Goal: Information Seeking & Learning: Learn about a topic

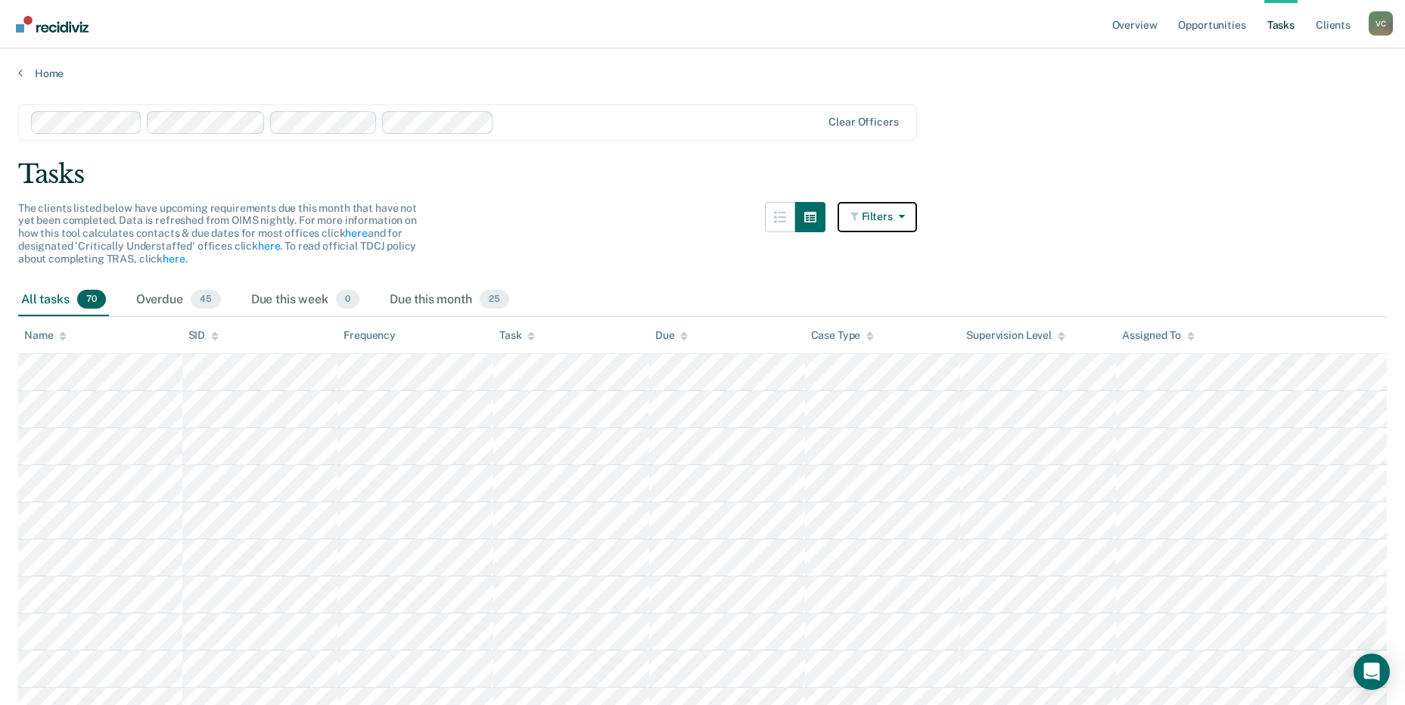
click at [874, 210] on button "Filters" at bounding box center [878, 217] width 80 height 30
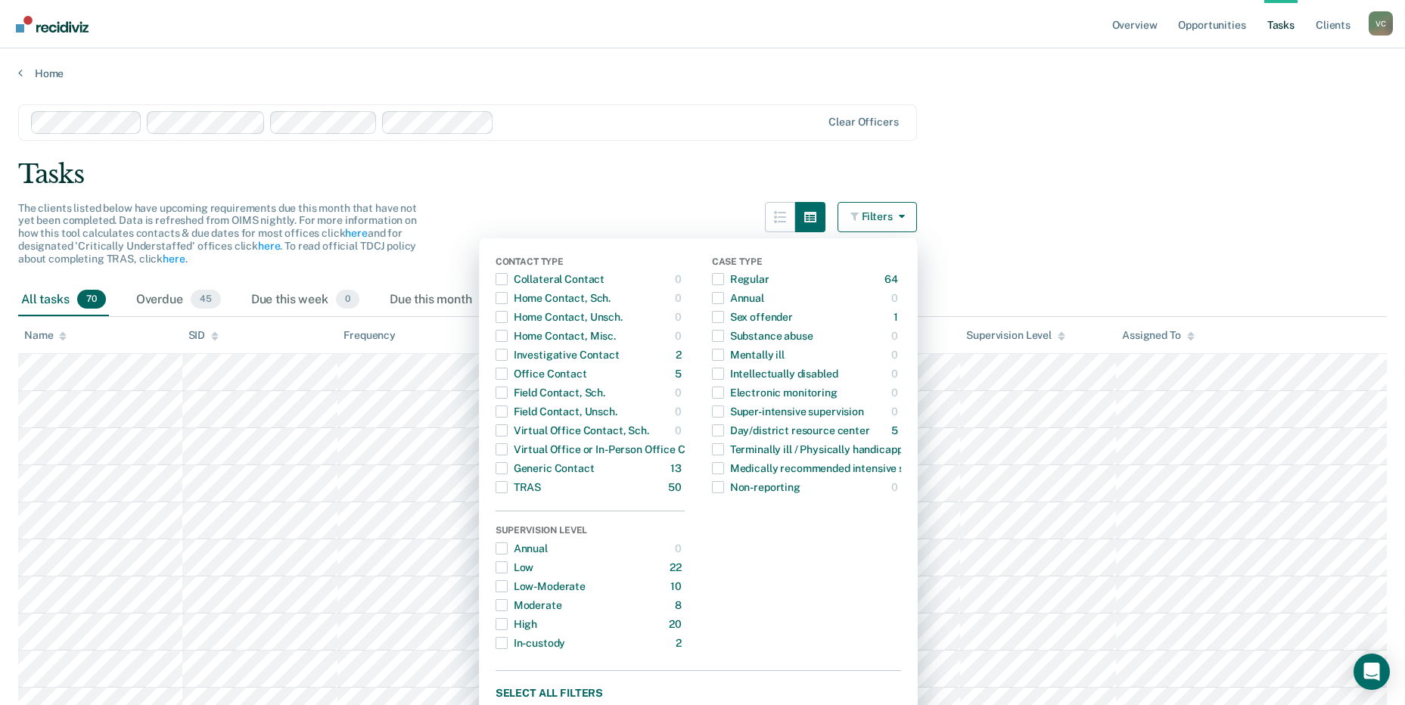
click at [1120, 164] on div "Tasks" at bounding box center [702, 174] width 1369 height 31
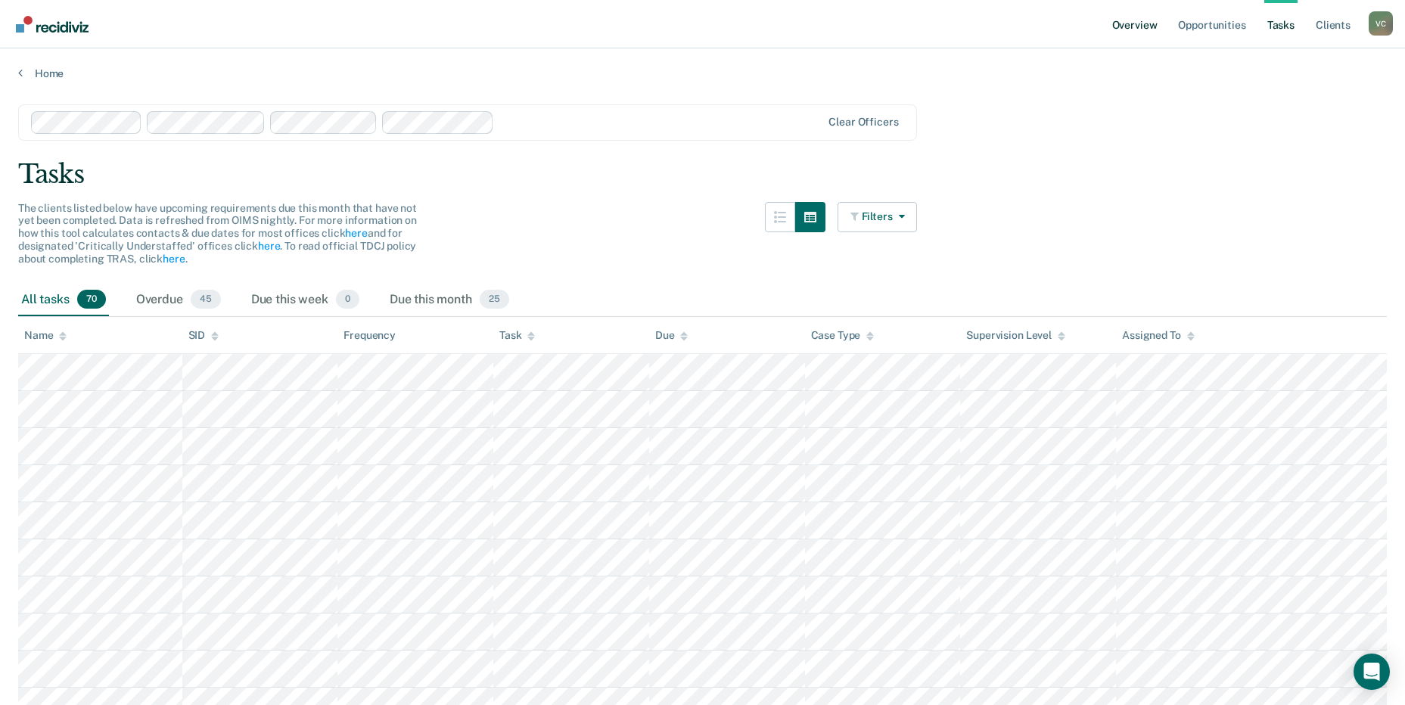
click at [1146, 24] on link "Overview" at bounding box center [1134, 24] width 51 height 48
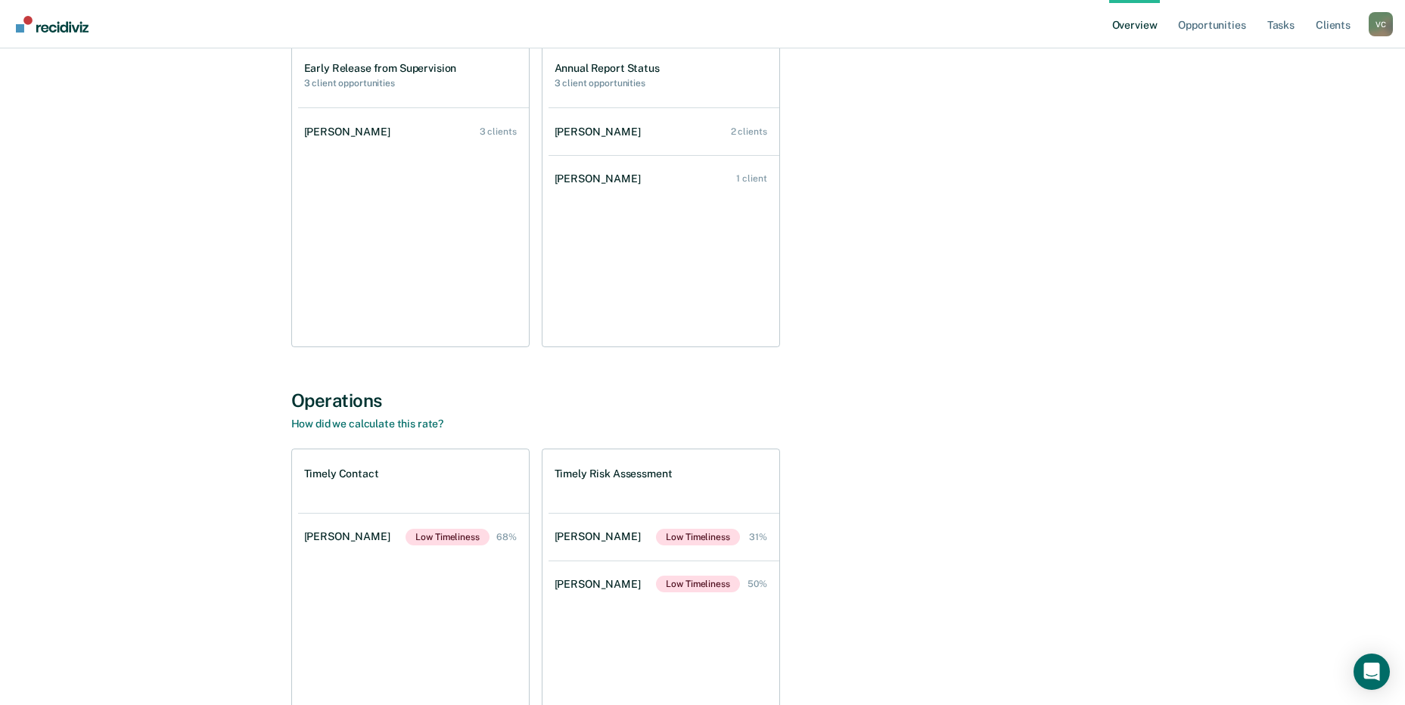
scroll to position [54, 0]
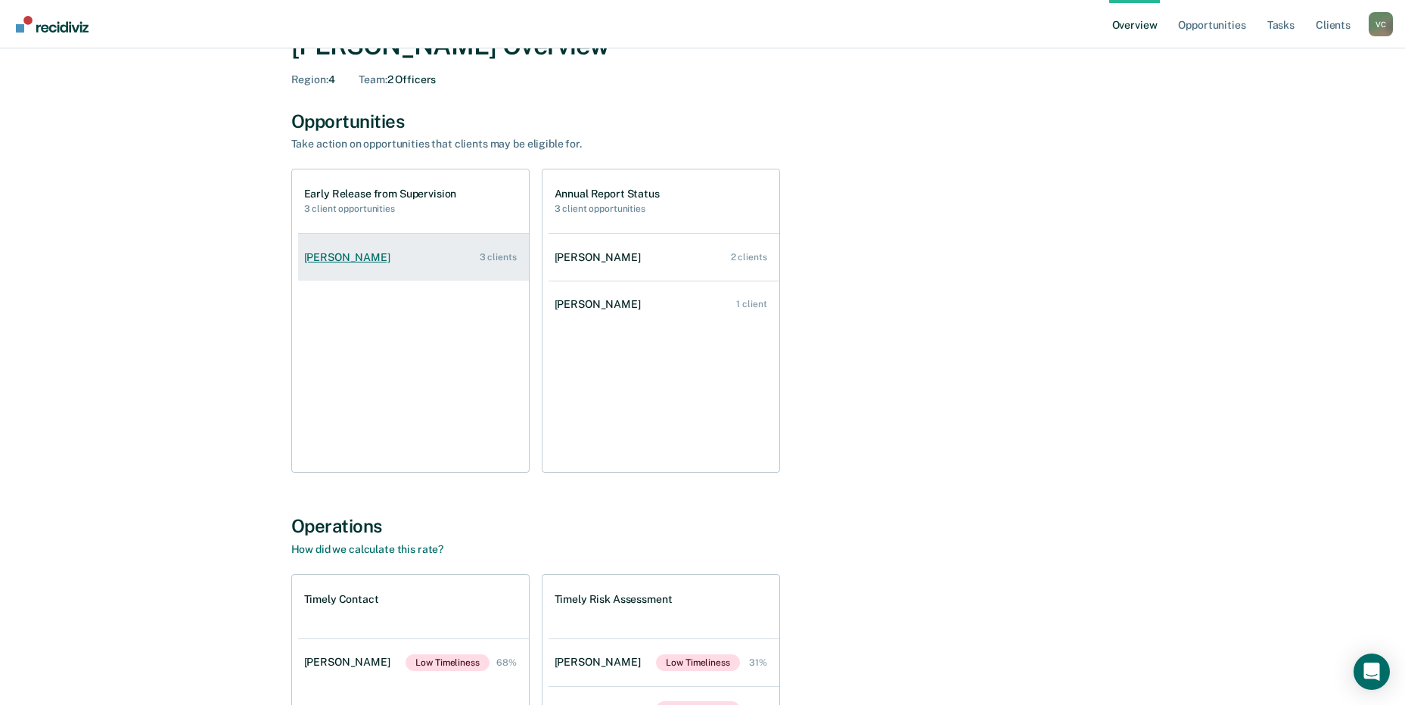
click at [362, 256] on div "[PERSON_NAME]" at bounding box center [350, 257] width 92 height 13
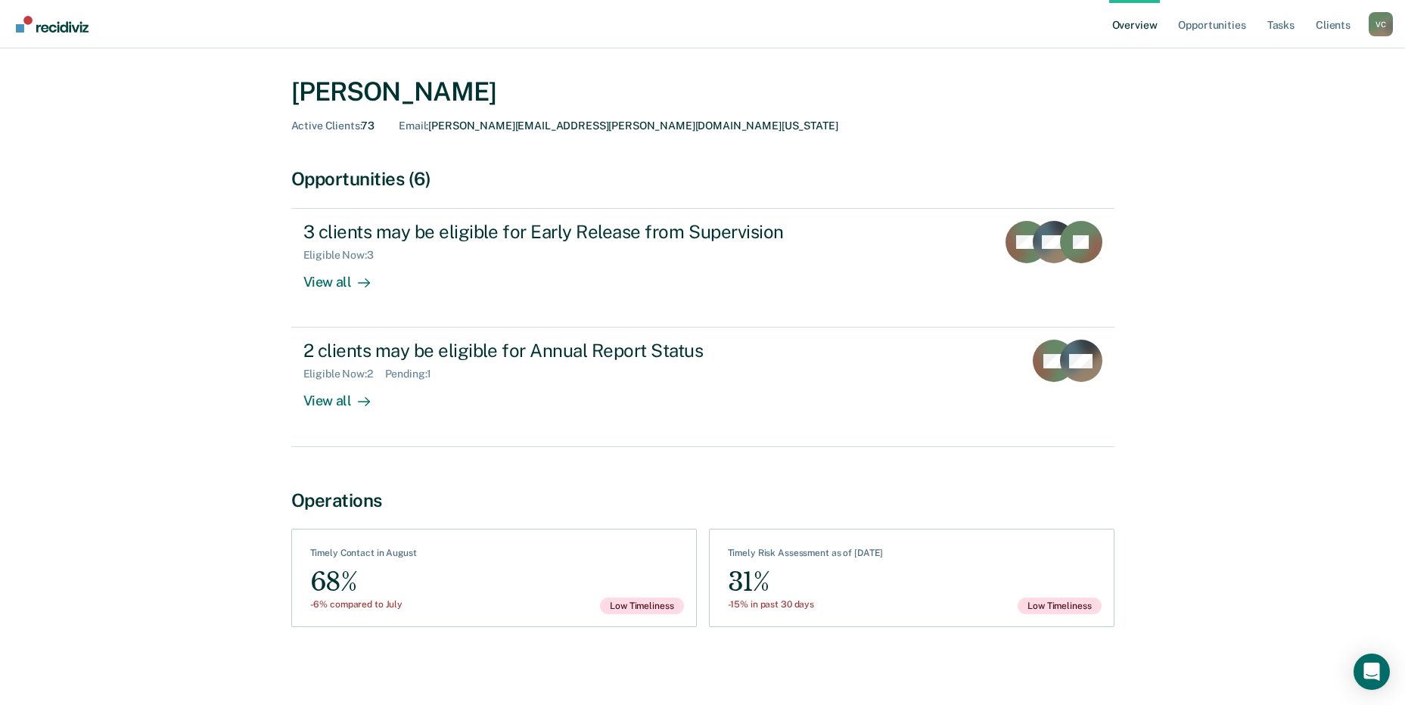
scroll to position [34, 0]
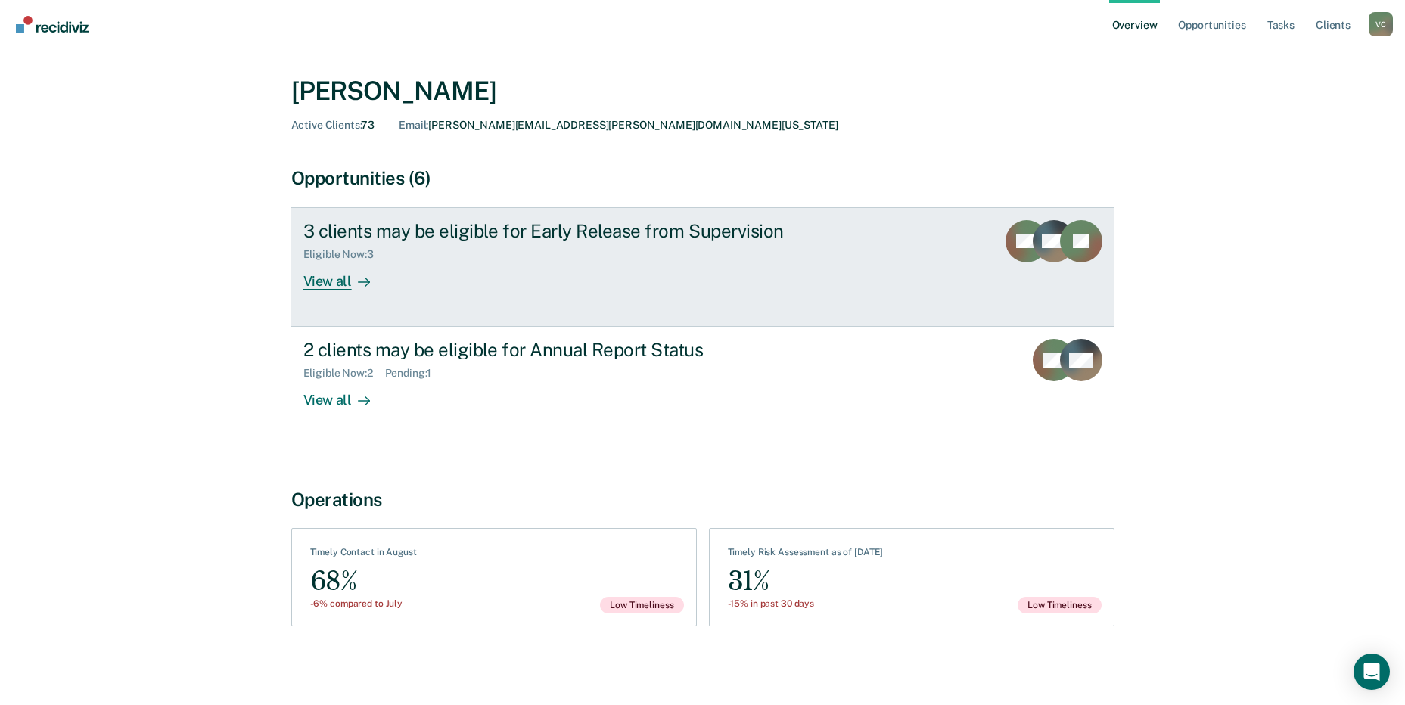
click at [312, 278] on div "View all" at bounding box center [345, 276] width 85 height 30
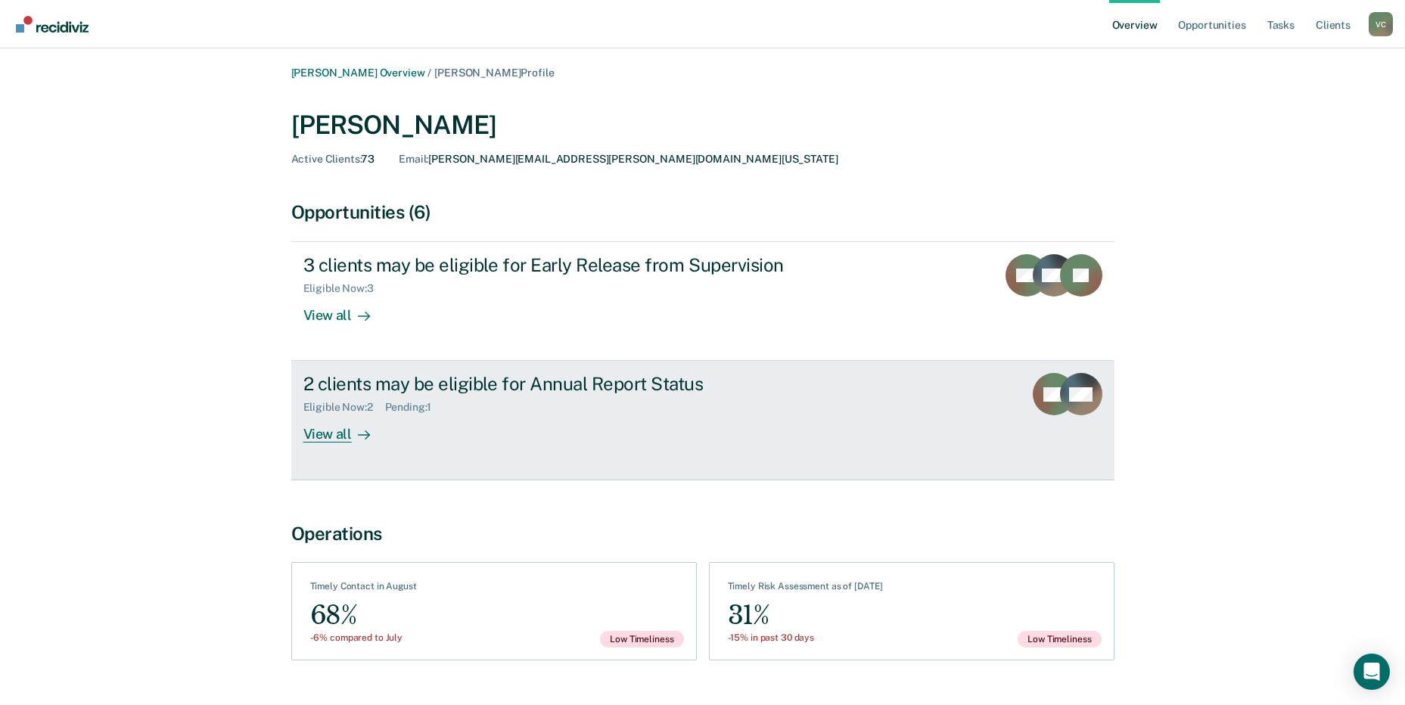
click at [446, 390] on div "2 clients may be eligible for Annual Report Status" at bounding box center [568, 384] width 531 height 22
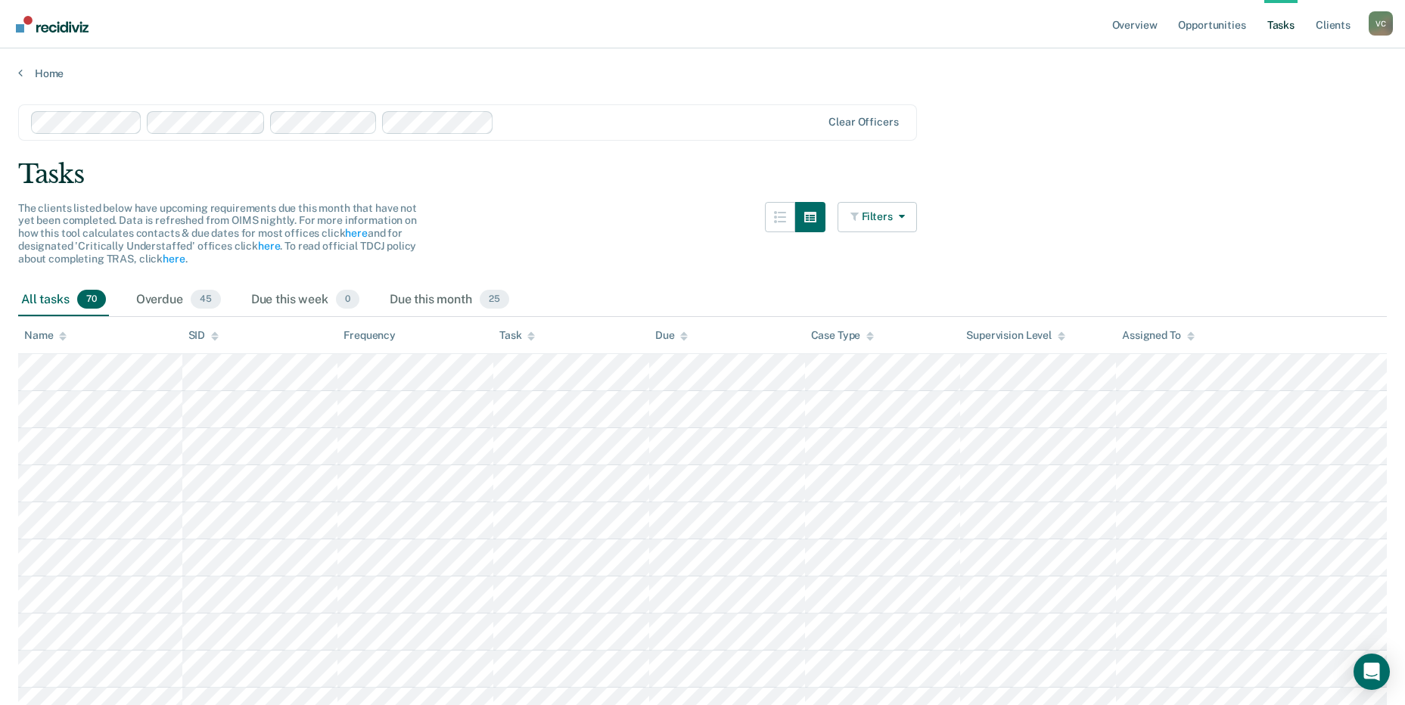
click at [1283, 26] on link "Tasks" at bounding box center [1280, 24] width 33 height 48
click at [1132, 24] on link "Overview" at bounding box center [1134, 24] width 51 height 48
